Goal: Information Seeking & Learning: Learn about a topic

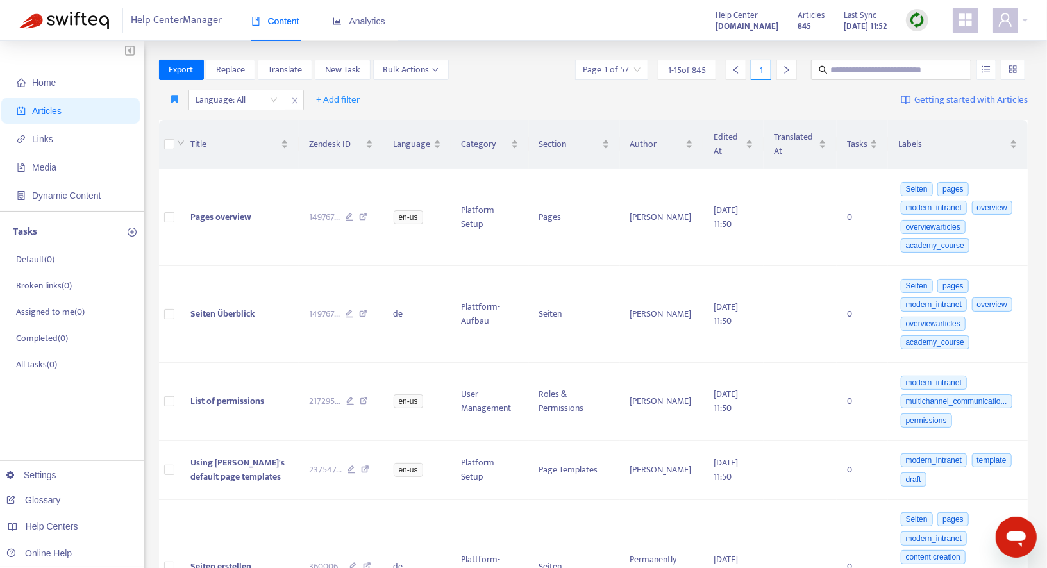
scroll to position [1, 0]
click at [250, 66] on button "Replace" at bounding box center [230, 70] width 49 height 21
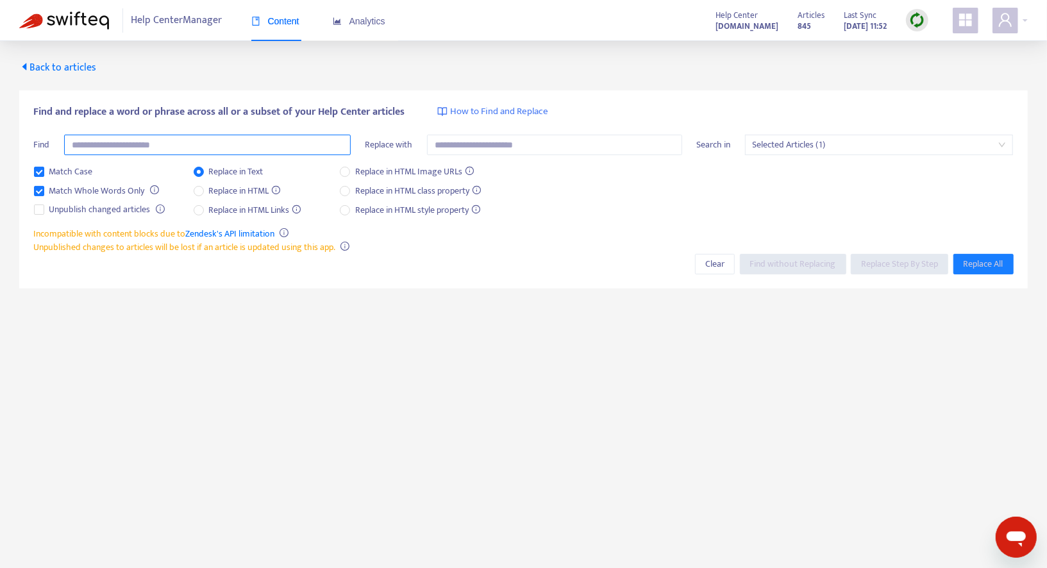
click at [228, 147] on input "text" at bounding box center [207, 145] width 287 height 21
click at [814, 141] on span "Selected Articles (1)" at bounding box center [879, 144] width 253 height 19
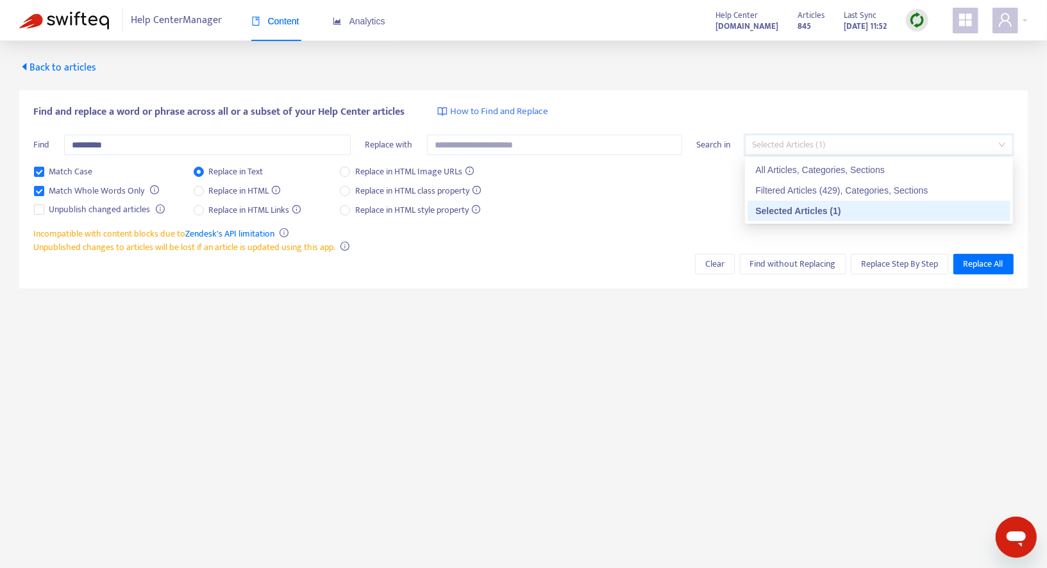
click at [814, 160] on div "All Articles, Categories, Sections" at bounding box center [879, 170] width 263 height 21
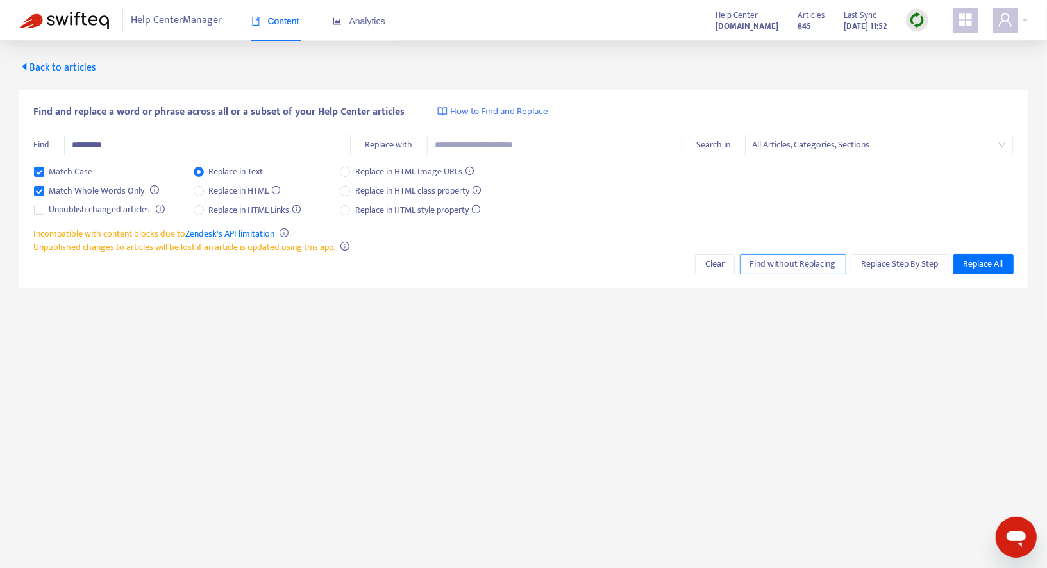
click at [792, 257] on span "Find without Replacing" at bounding box center [793, 264] width 86 height 14
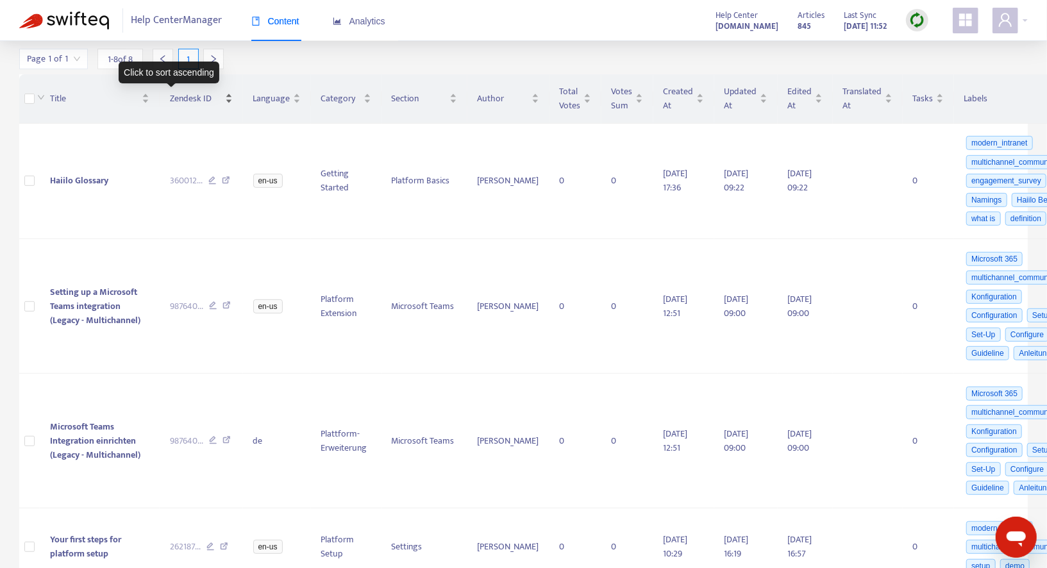
scroll to position [267, 0]
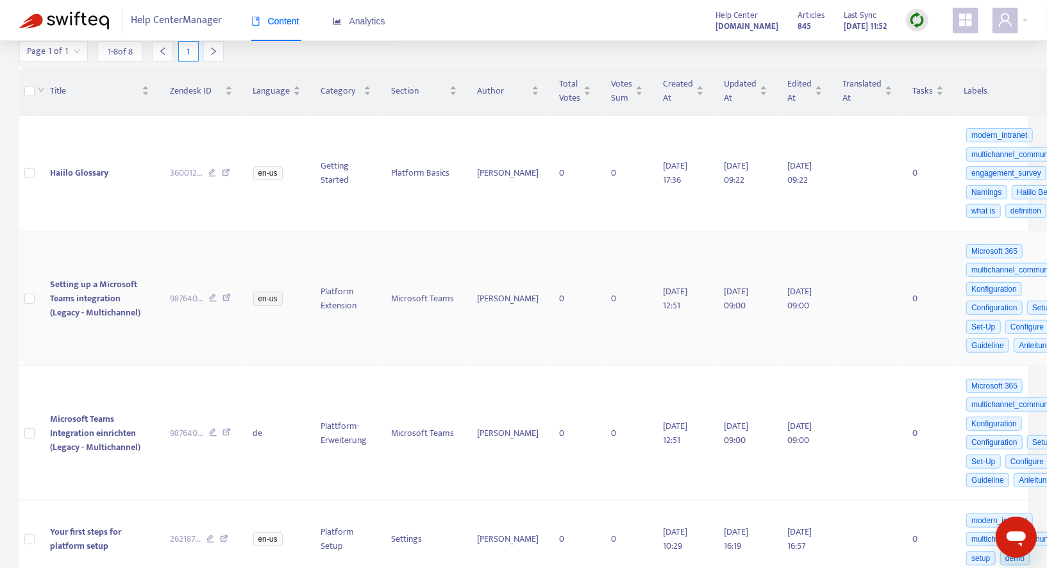
click at [101, 268] on td "Setting up a Microsoft Teams integration (Legacy - Multichannel)" at bounding box center [100, 298] width 120 height 135
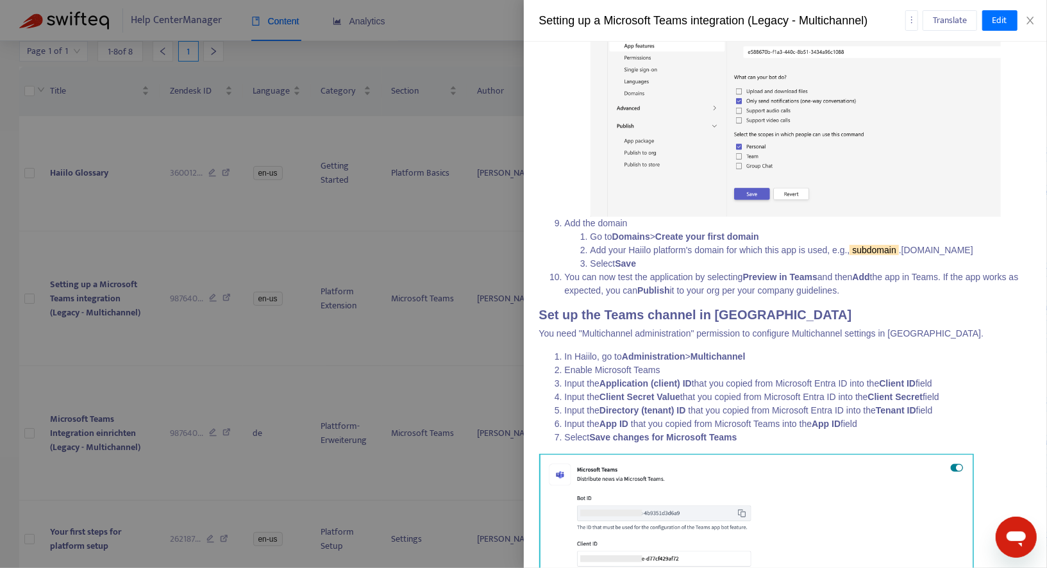
scroll to position [1915, 0]
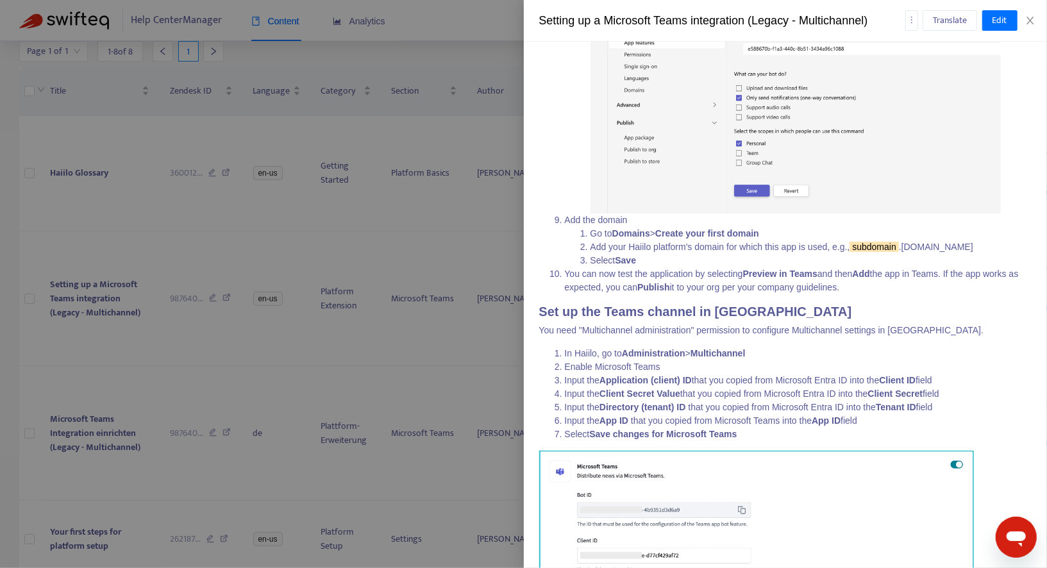
click at [131, 328] on div at bounding box center [523, 284] width 1047 height 568
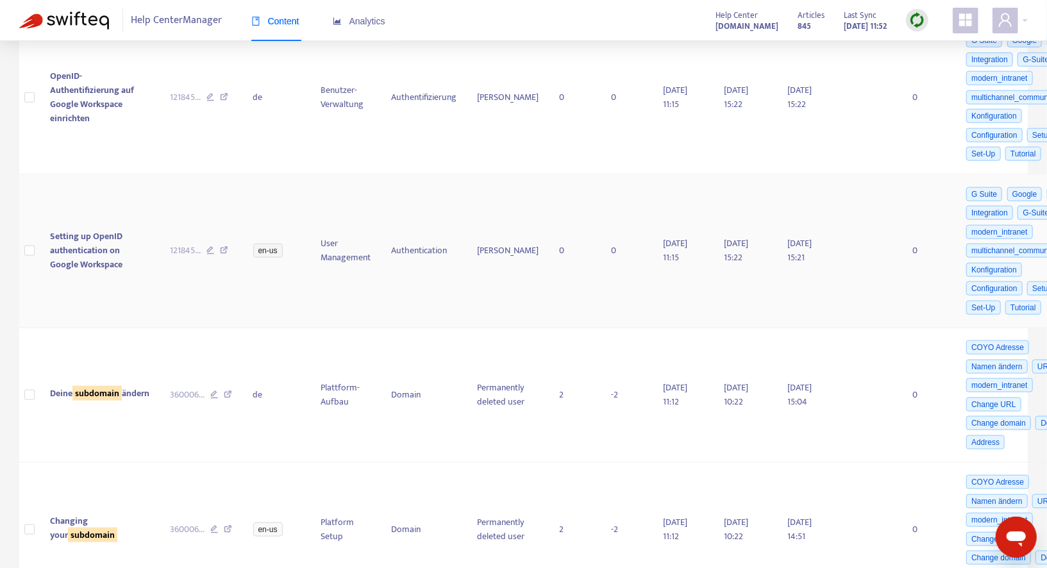
scroll to position [829, 0]
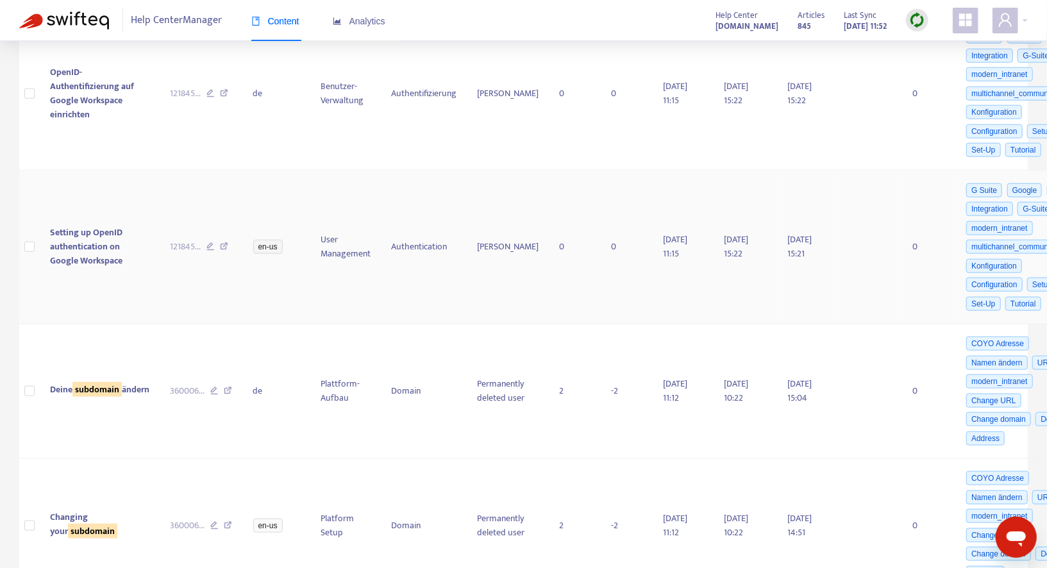
click at [82, 239] on span "Setting up OpenID authentication on Google Workspace" at bounding box center [86, 246] width 72 height 43
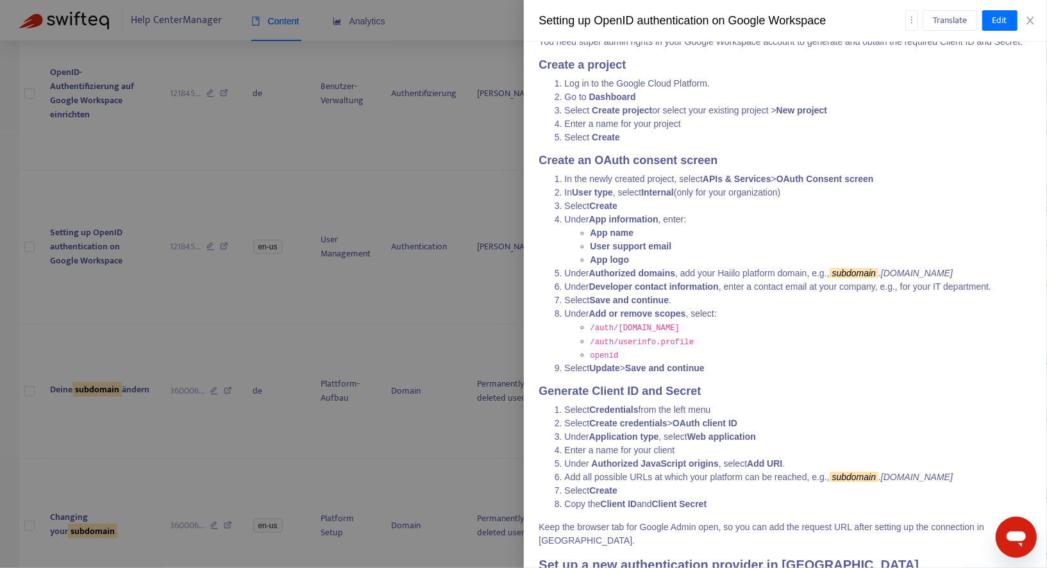
scroll to position [255, 0]
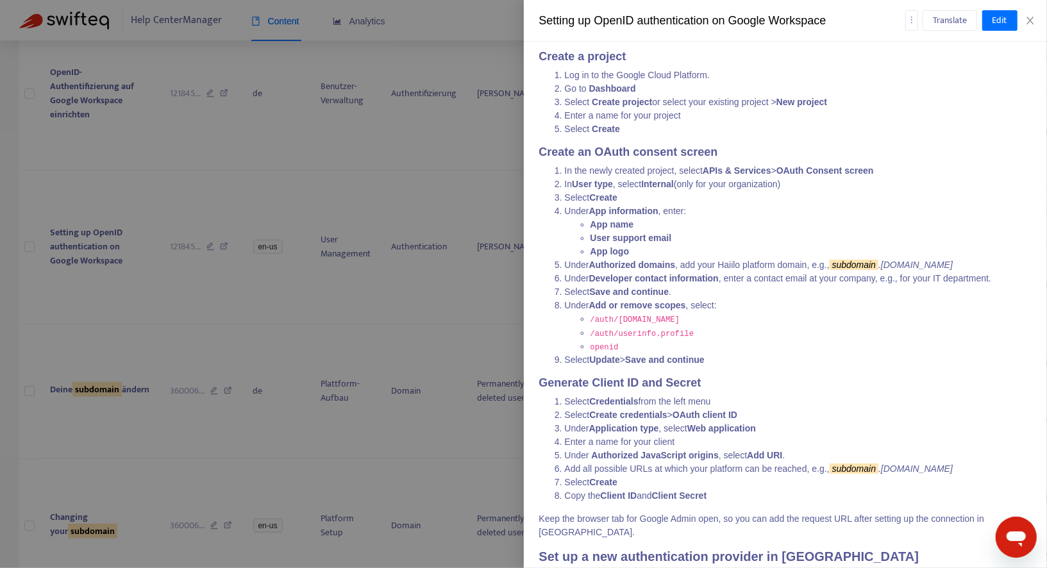
click at [208, 290] on div at bounding box center [523, 284] width 1047 height 568
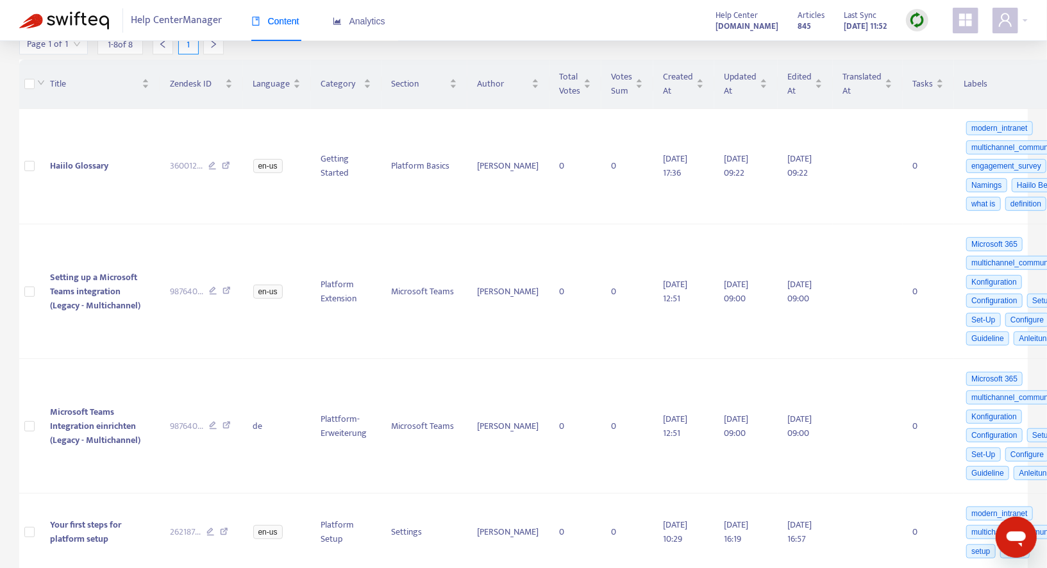
scroll to position [0, 0]
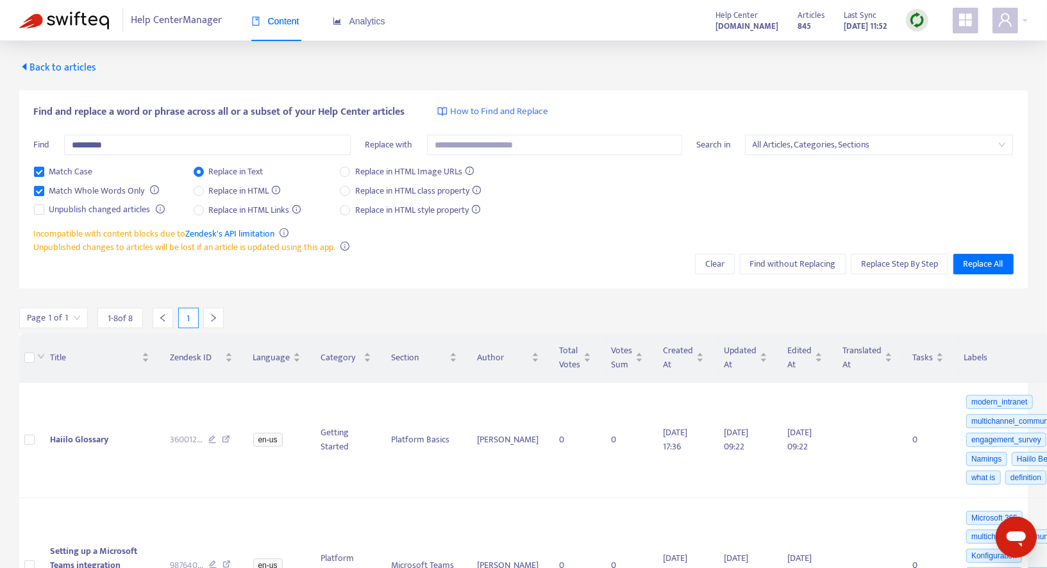
click at [212, 321] on icon "right" at bounding box center [214, 318] width 4 height 8
drag, startPoint x: 84, startPoint y: 146, endPoint x: 51, endPoint y: 142, distance: 32.9
click at [51, 142] on div "Find *********" at bounding box center [192, 150] width 317 height 30
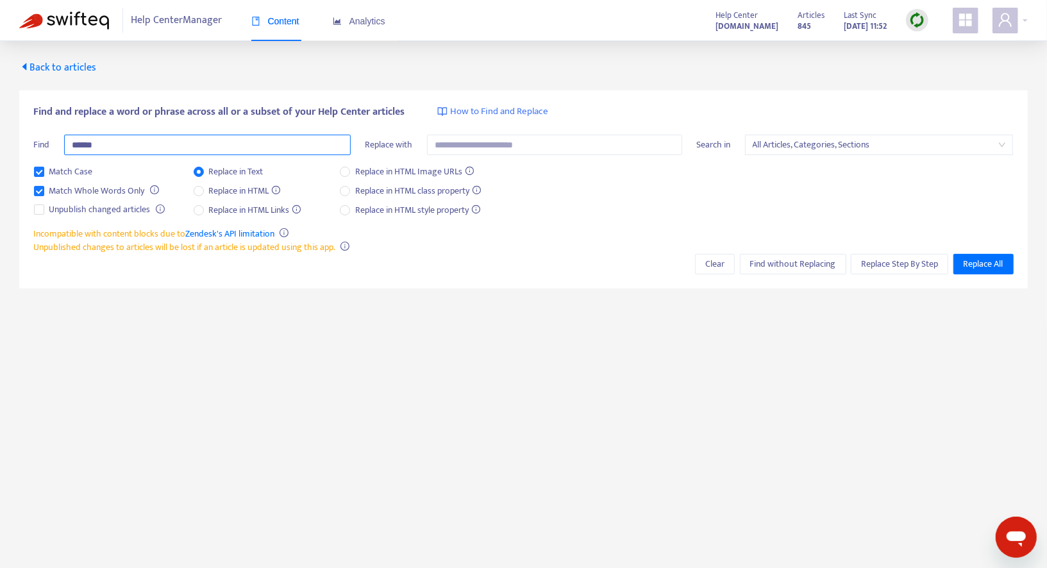
type input "******"
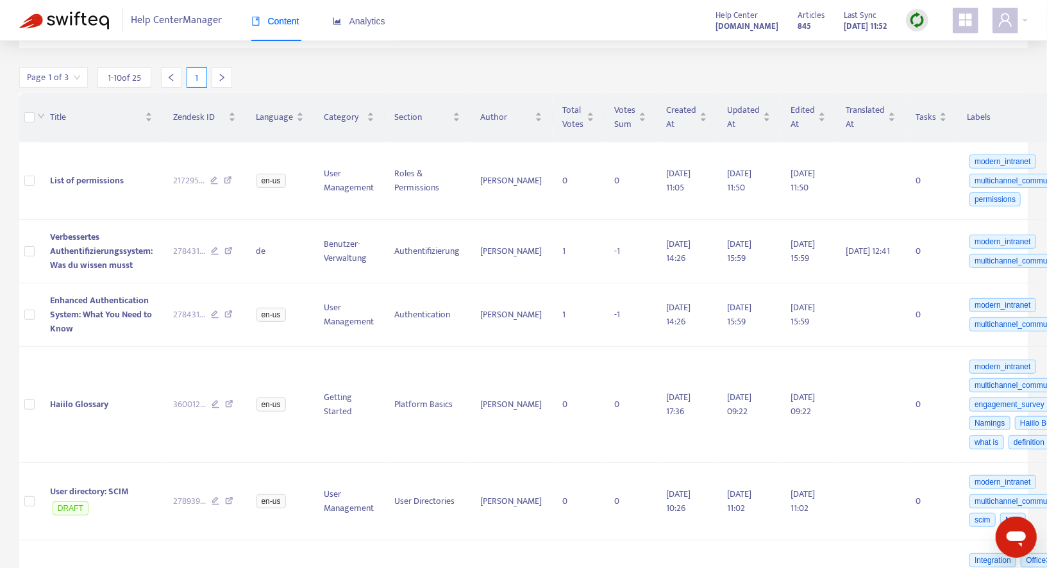
scroll to position [255, 0]
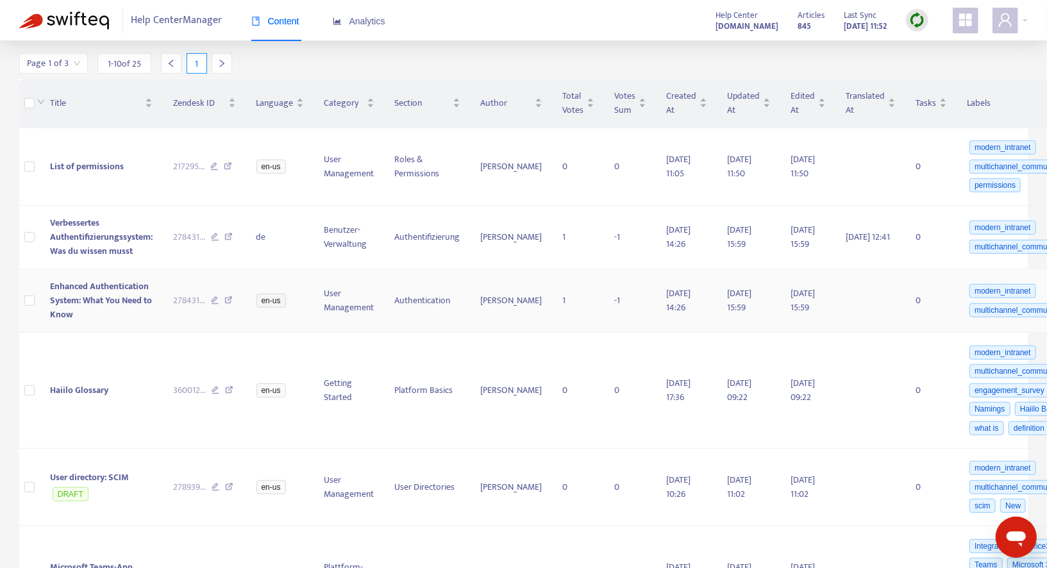
click at [121, 307] on td "Enhanced Authentication System: What You Need to Know" at bounding box center [101, 300] width 123 height 63
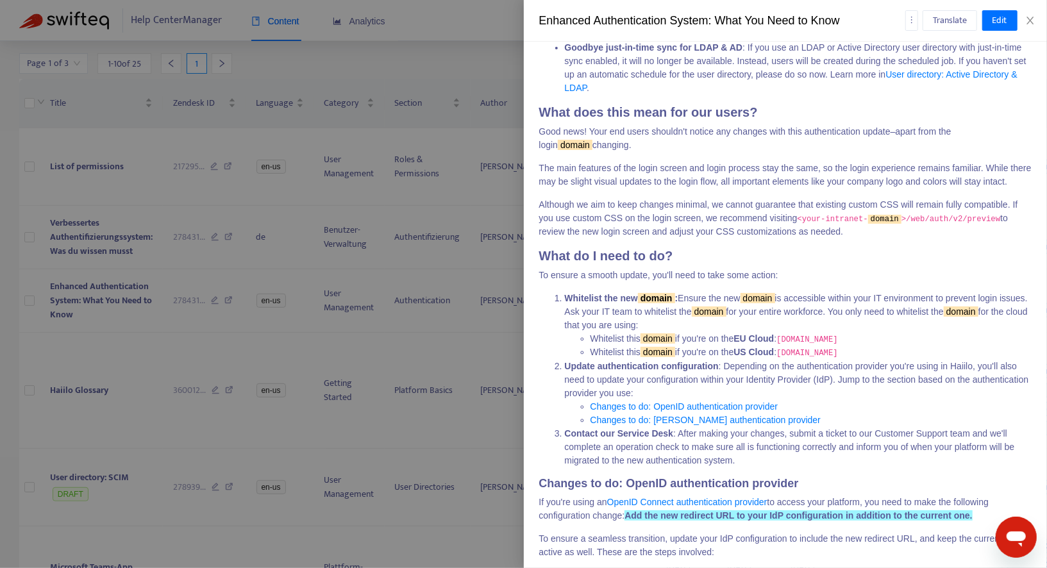
scroll to position [485, 0]
drag, startPoint x: 816, startPoint y: 255, endPoint x: 924, endPoint y: 258, distance: 108.4
click at [924, 237] on p "Although we aim to keep changes minimal, we cannot guarantee that existing cust…" at bounding box center [785, 217] width 493 height 40
copy code "<your-intranet- domain >"
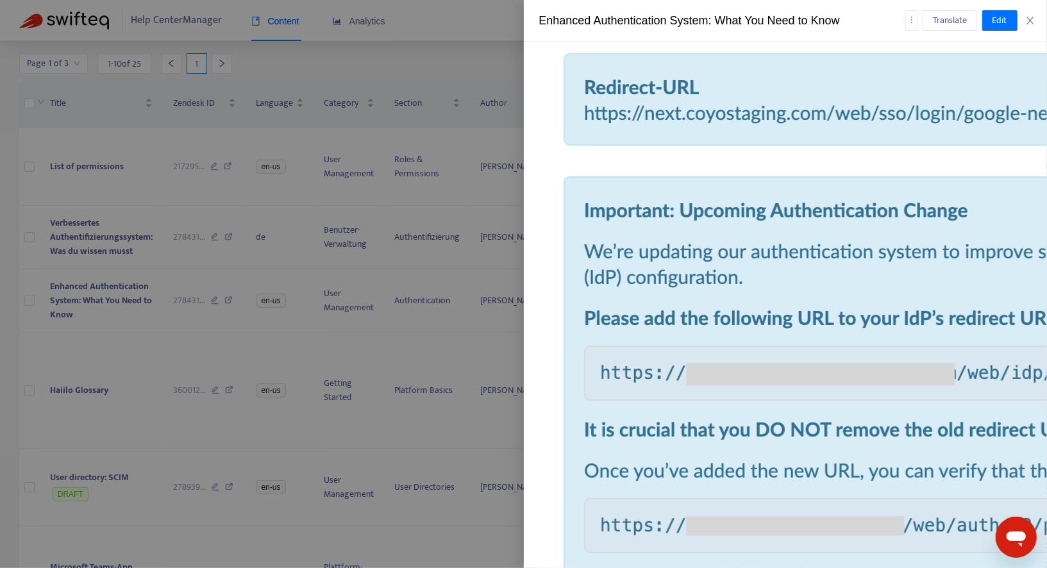
scroll to position [1238, 0]
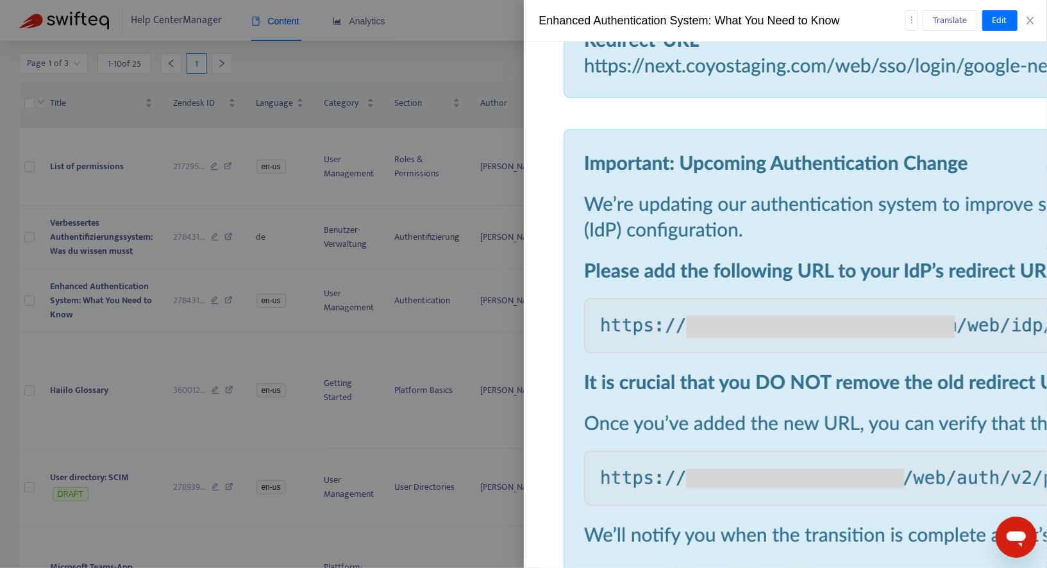
click at [389, 299] on div at bounding box center [523, 284] width 1047 height 568
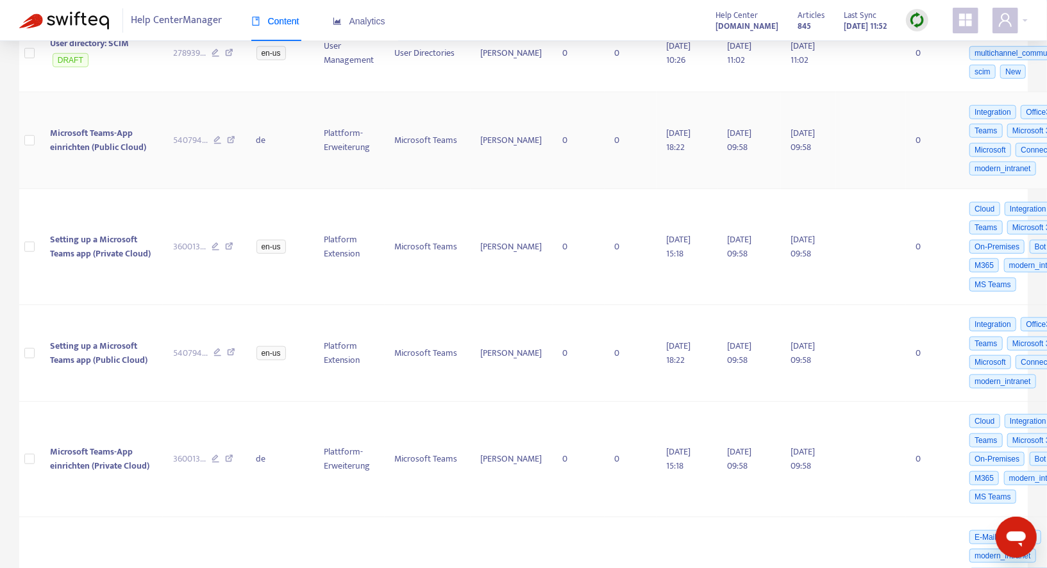
scroll to position [700, 0]
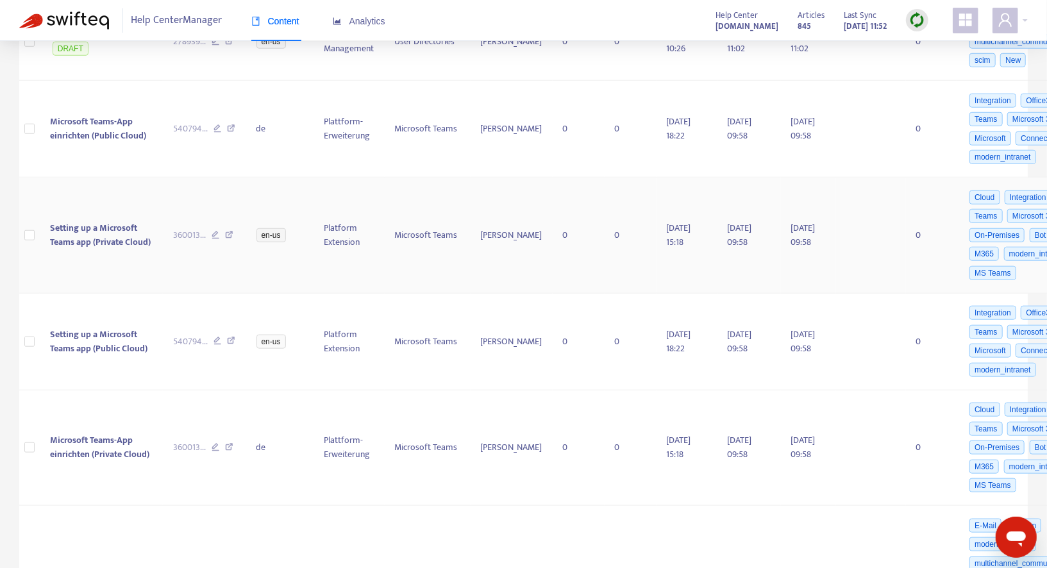
click at [120, 237] on span "Setting up a Microsoft Teams app (Private Cloud)" at bounding box center [100, 235] width 101 height 29
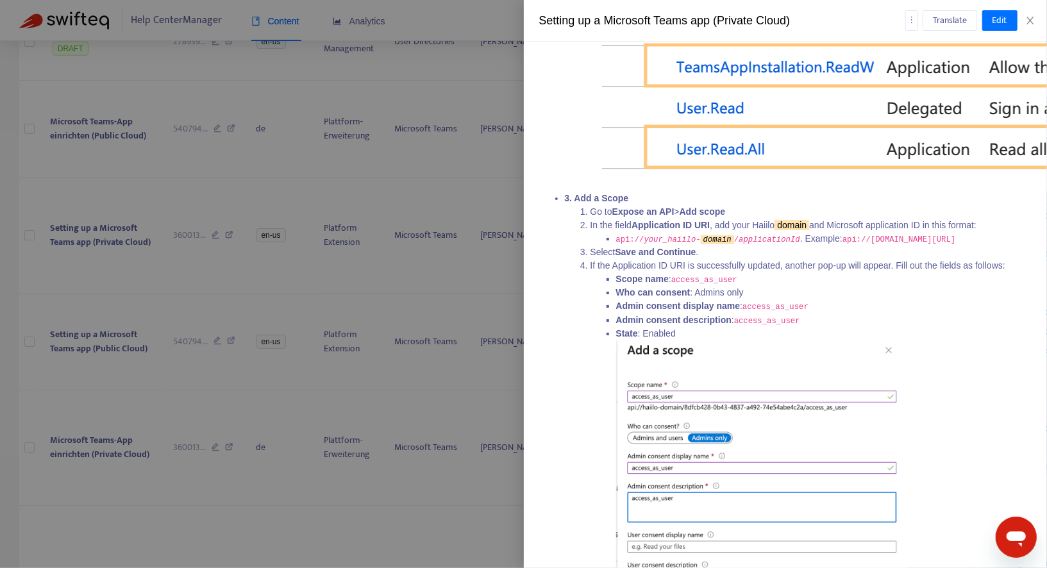
scroll to position [1349, 0]
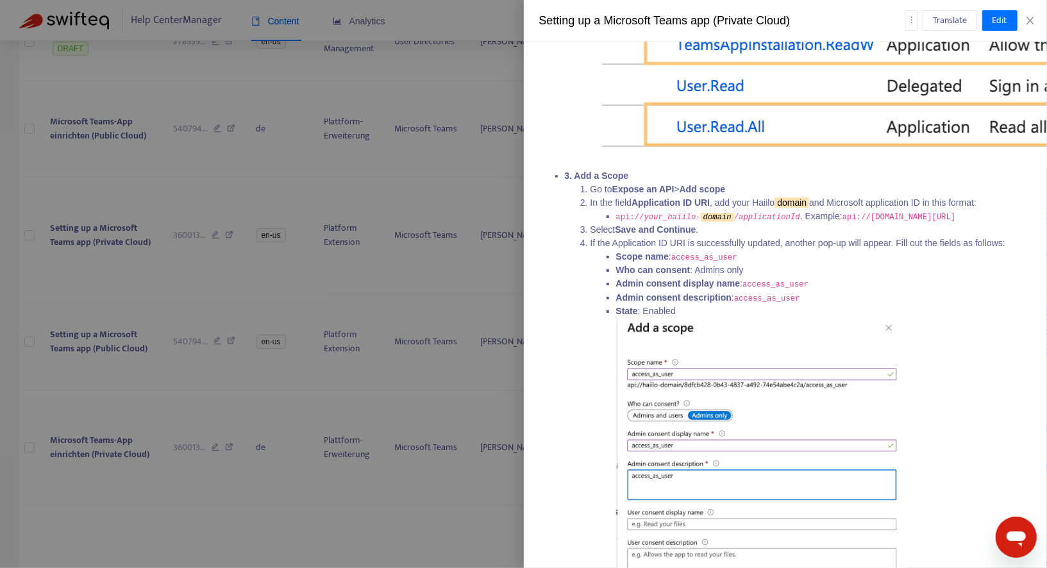
click at [183, 328] on div at bounding box center [523, 284] width 1047 height 568
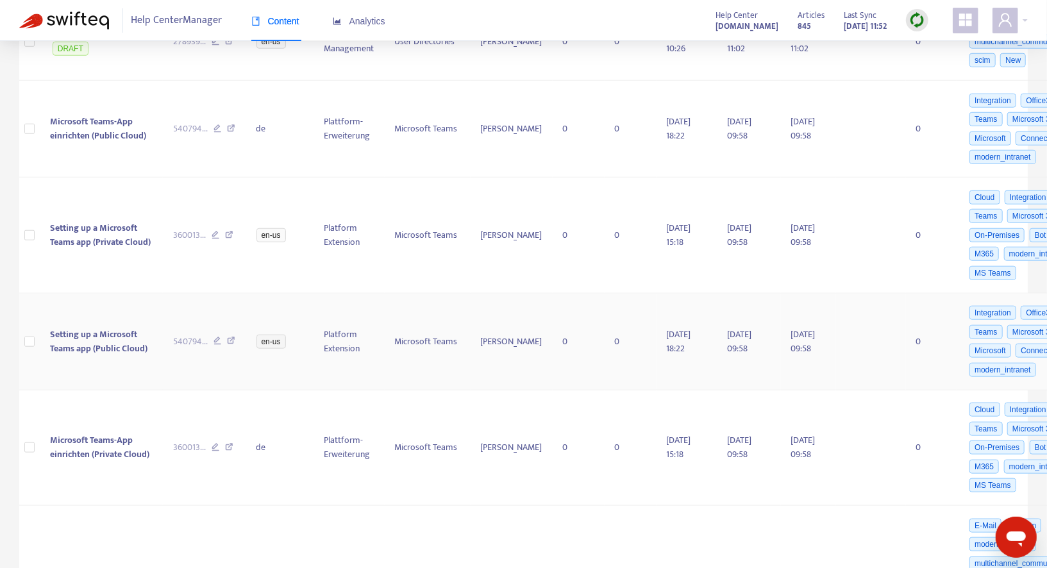
scroll to position [772, 0]
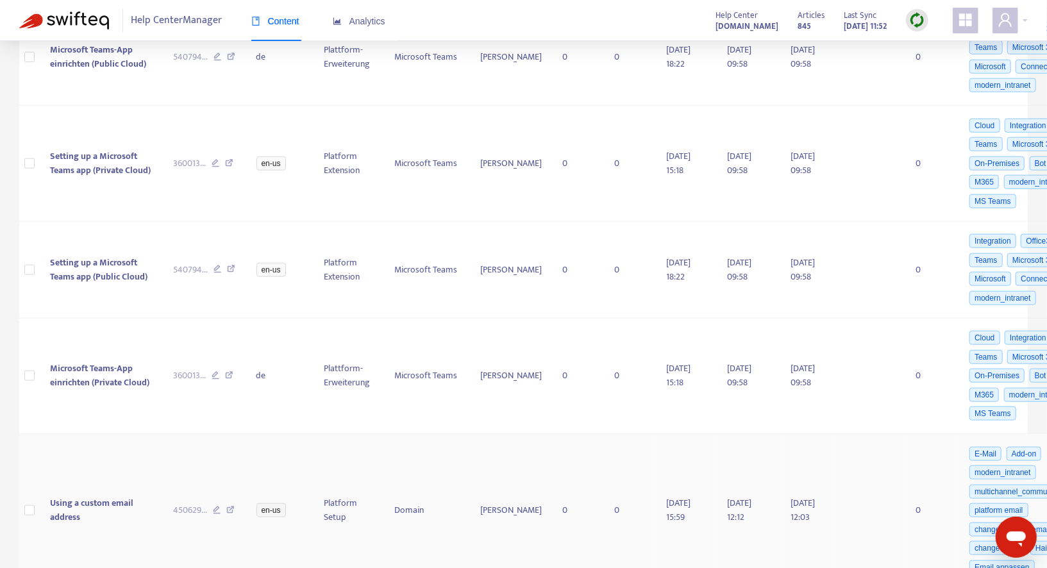
click at [97, 496] on span "Using a custom email address" at bounding box center [91, 510] width 83 height 29
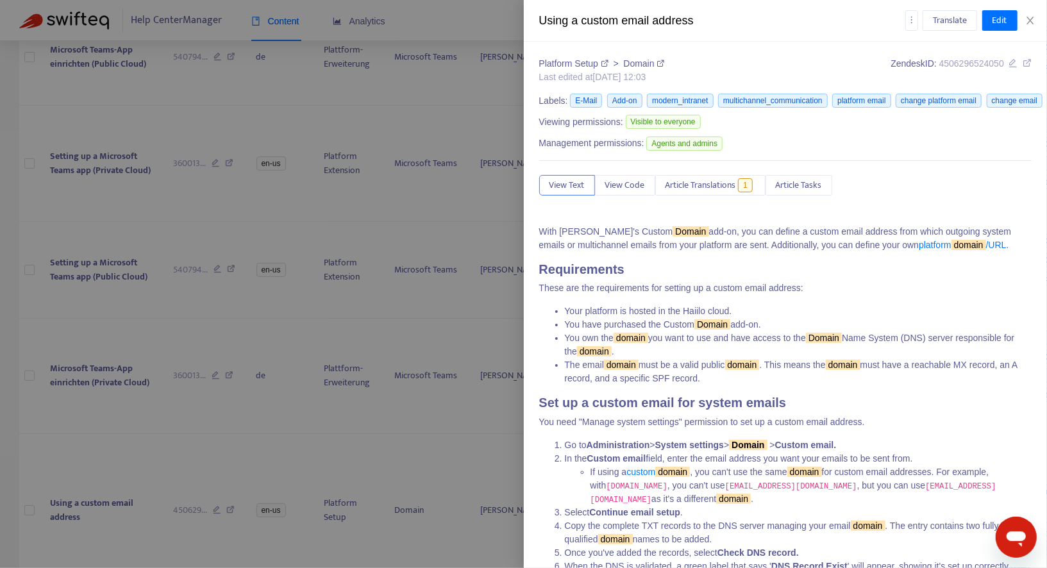
click at [219, 392] on div at bounding box center [523, 284] width 1047 height 568
